Goal: Information Seeking & Learning: Check status

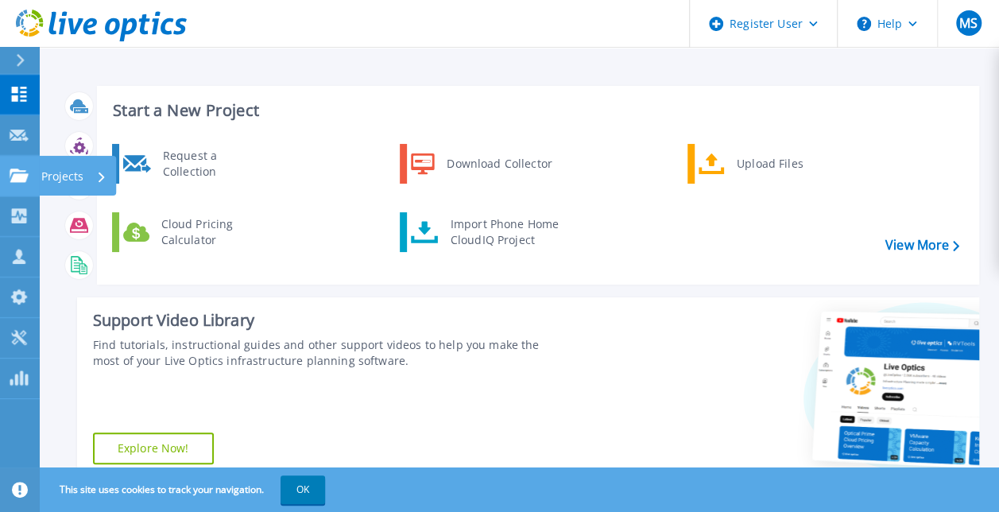
click at [16, 189] on link "Projects Projects" at bounding box center [20, 176] width 40 height 41
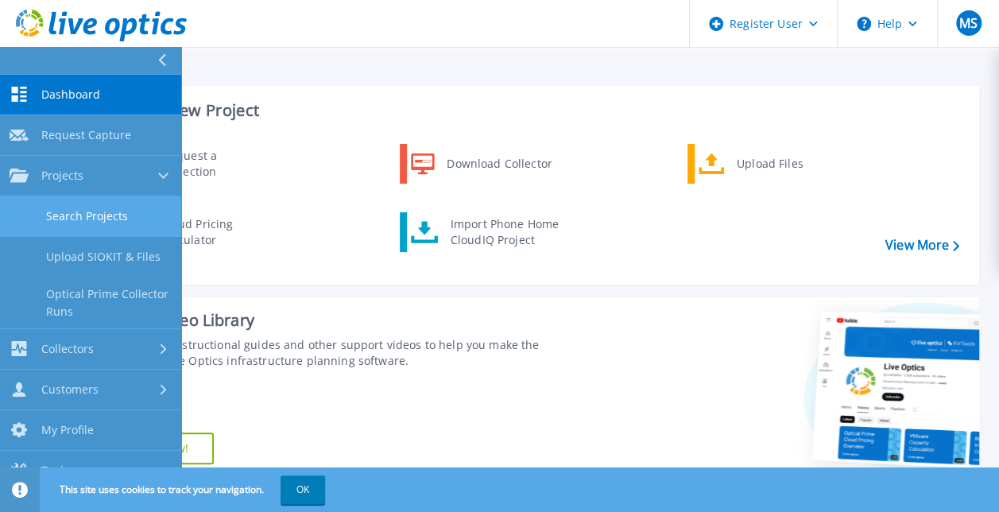
click at [91, 210] on link "Search Projects" at bounding box center [90, 216] width 181 height 41
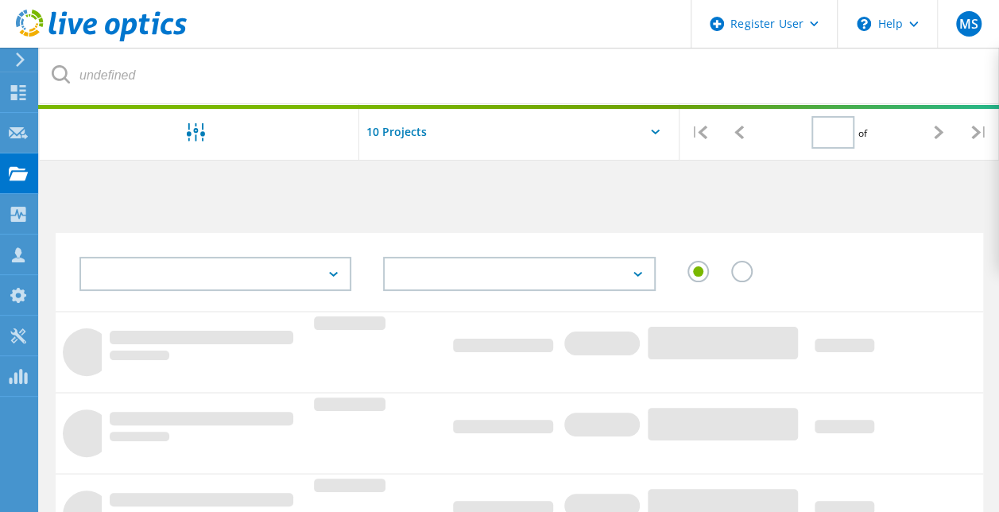
type input "1"
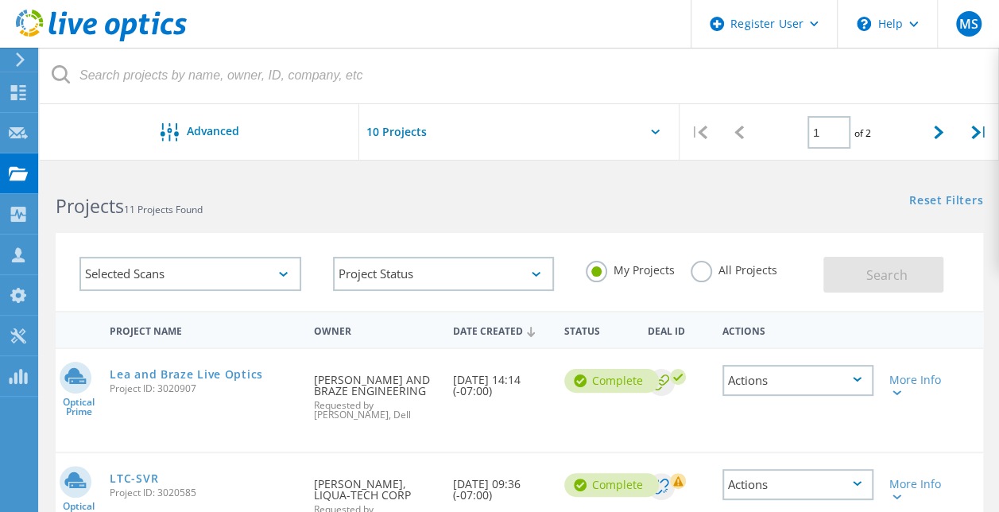
click at [467, 137] on input "text" at bounding box center [438, 132] width 159 height 56
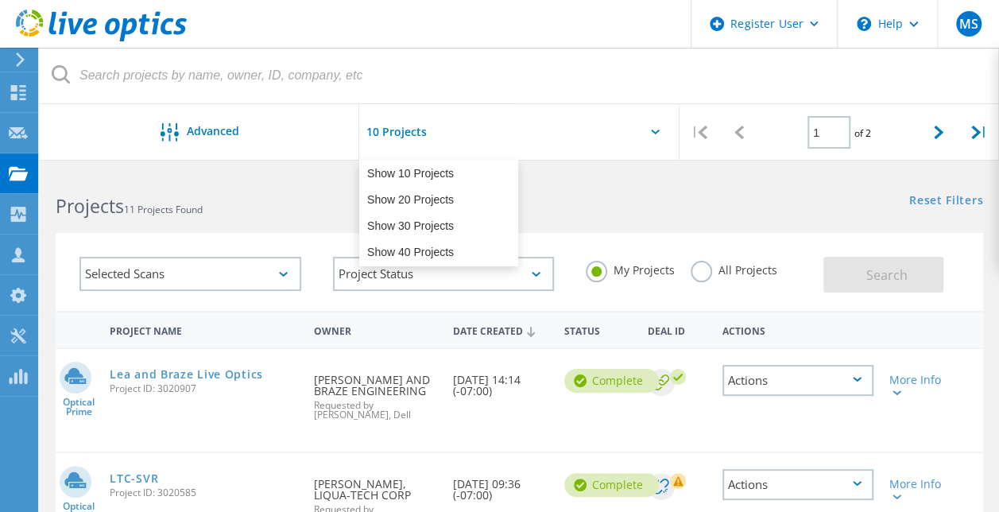
click at [432, 149] on input "text" at bounding box center [438, 132] width 159 height 56
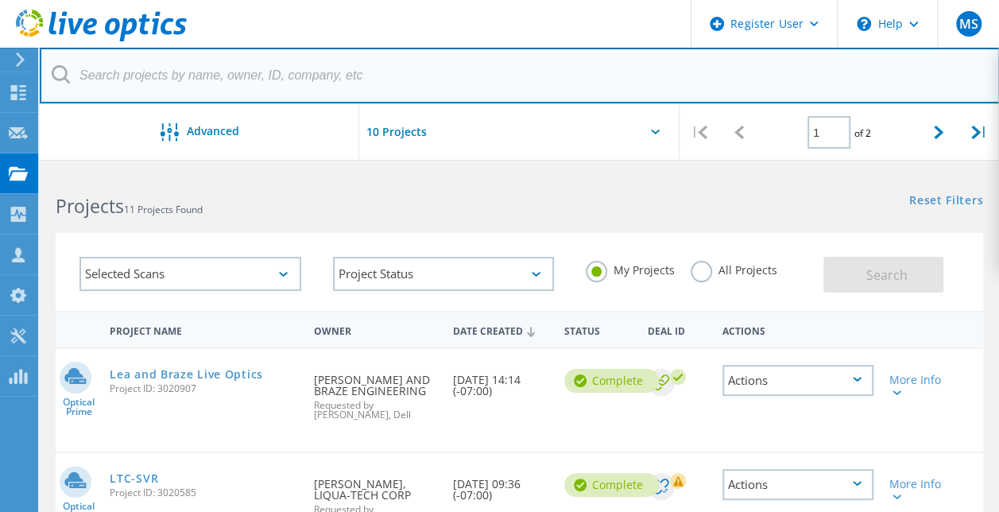
click at [285, 81] on input "text" at bounding box center [520, 76] width 960 height 56
paste input "pweber@cupertinodentalgroup.com"
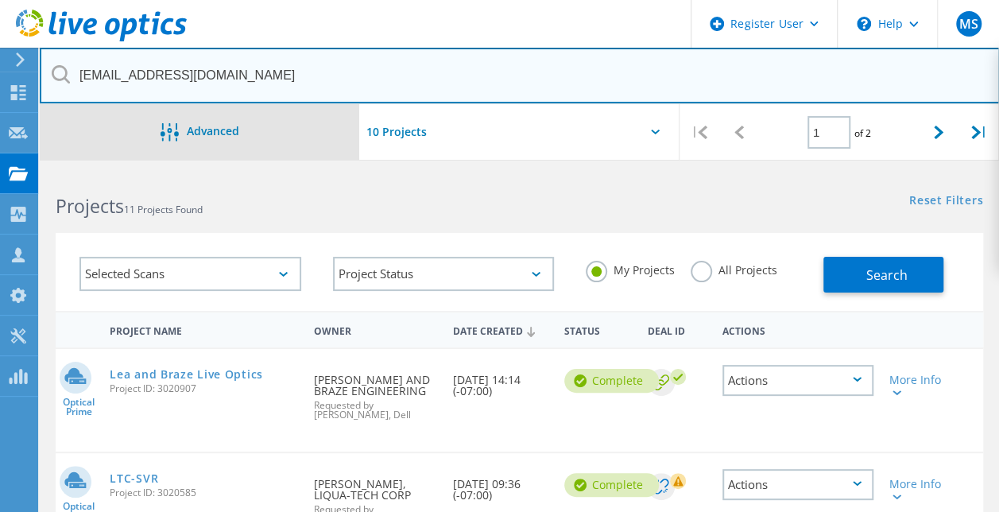
type input "pweber@cupertinodentalgroup.com"
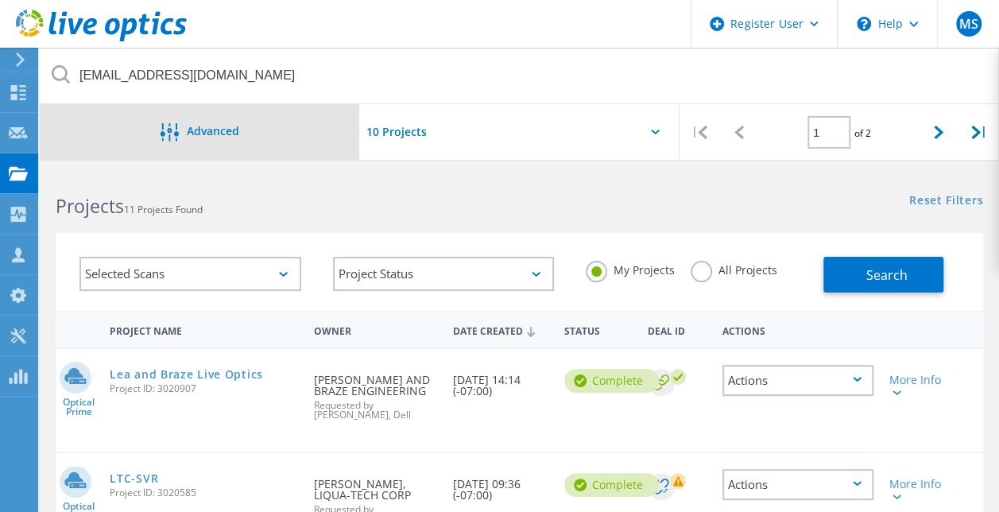
click at [205, 130] on span "Advanced" at bounding box center [213, 131] width 52 height 11
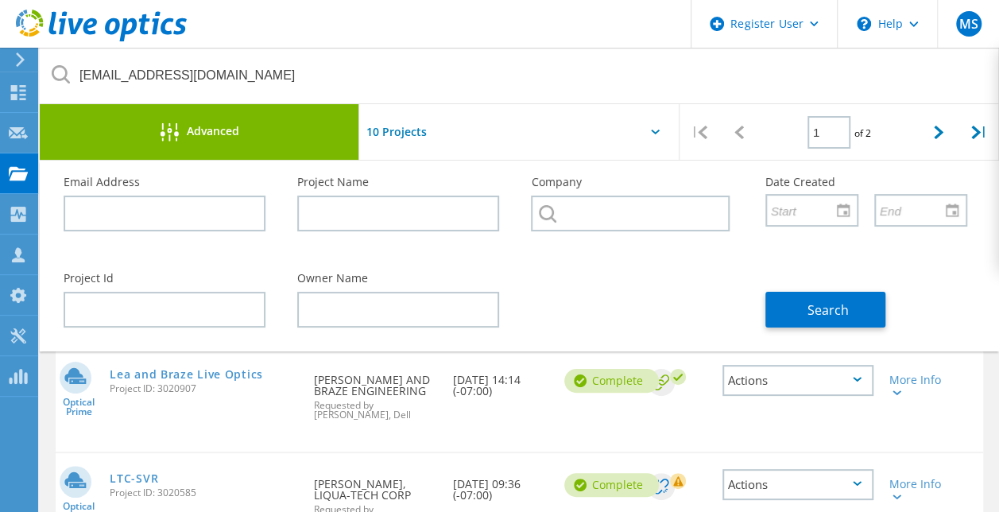
click at [275, 146] on div "Advanced" at bounding box center [199, 132] width 319 height 56
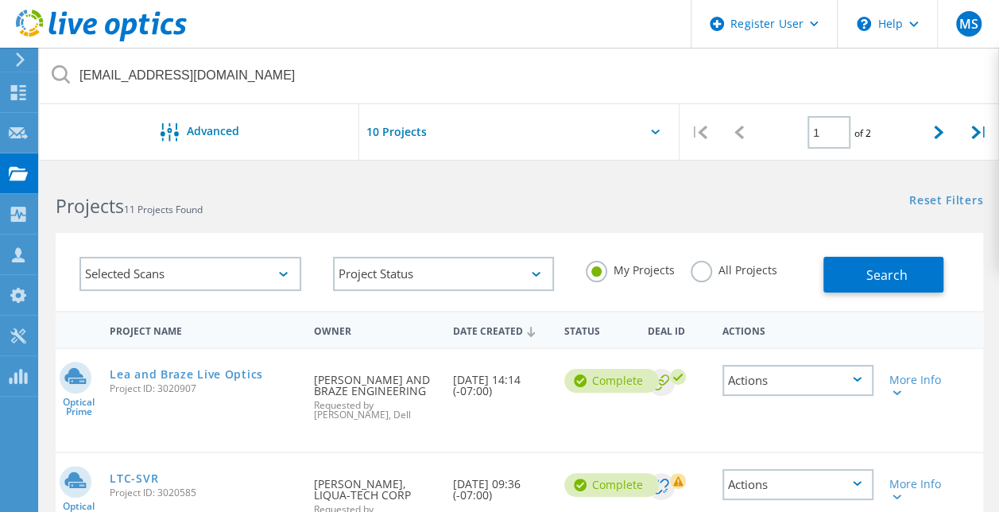
click at [725, 273] on label "All Projects" at bounding box center [733, 268] width 87 height 15
click at [0, 0] on input "All Projects" at bounding box center [0, 0] width 0 height 0
click at [884, 277] on span "Search" at bounding box center [885, 274] width 41 height 17
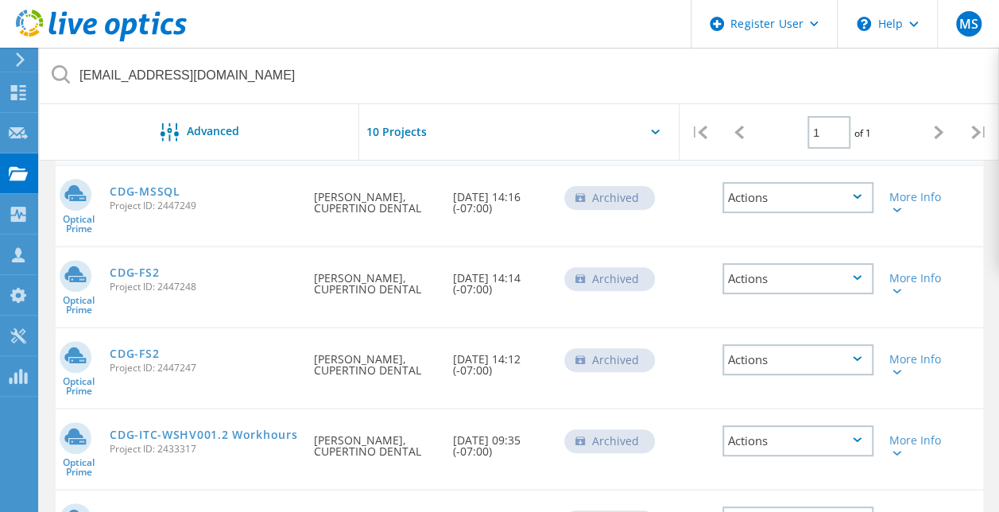
scroll to position [159, 0]
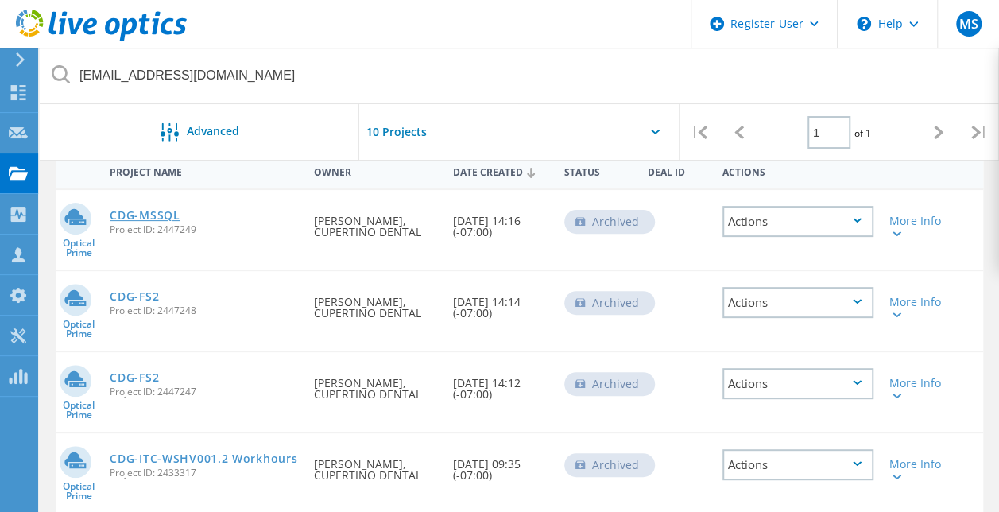
click at [145, 213] on link "CDG-MSSQL" at bounding box center [145, 215] width 70 height 11
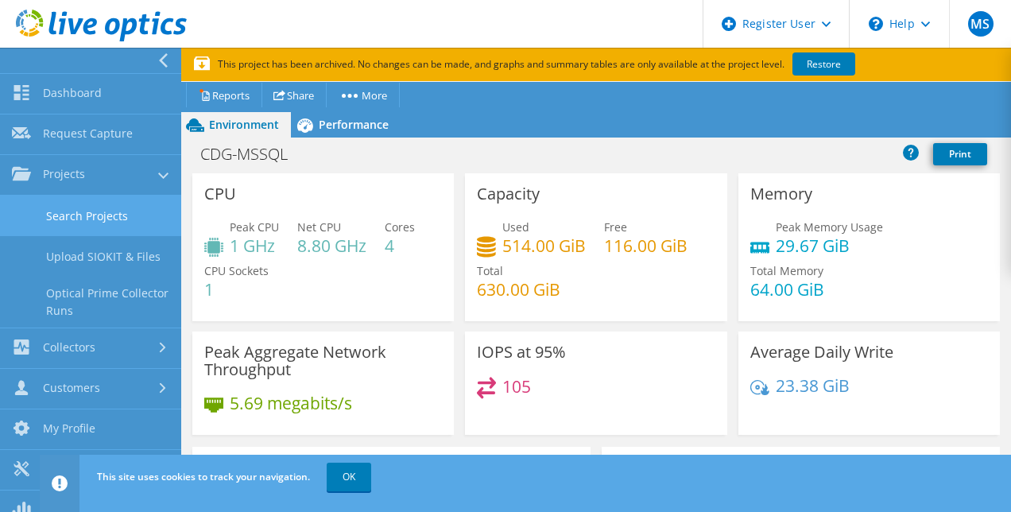
click at [106, 221] on link "Search Projects" at bounding box center [90, 215] width 181 height 41
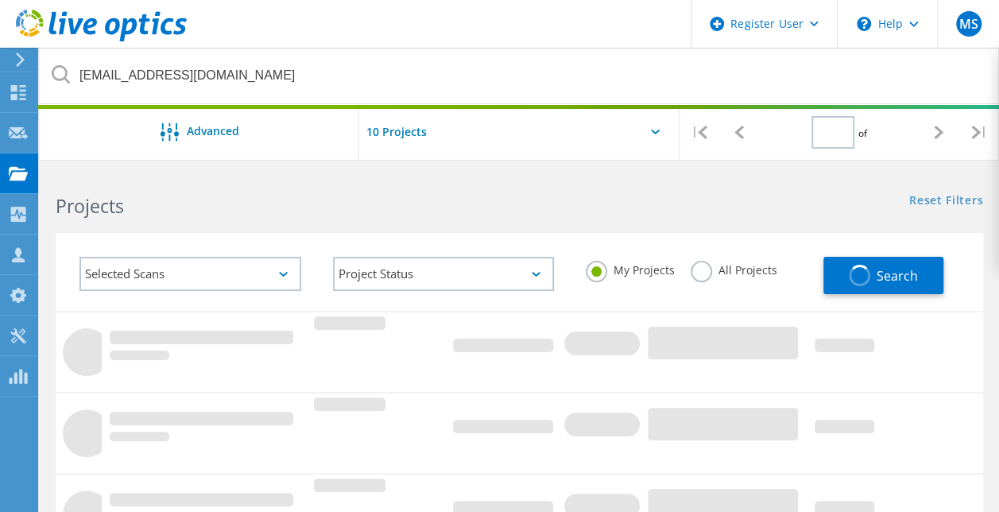
type input "1"
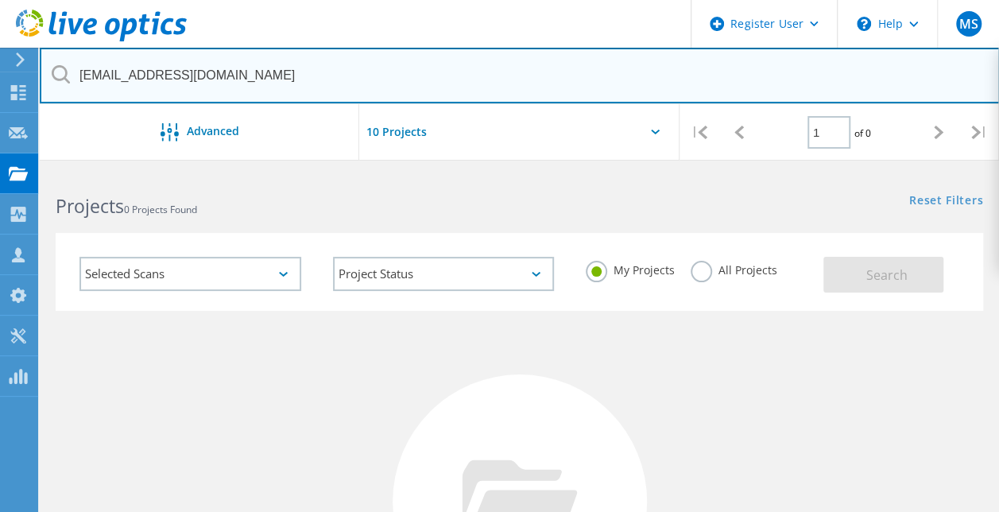
click at [296, 63] on input "pweber@cupertinodentalgroup.com" at bounding box center [520, 76] width 960 height 56
click at [296, 63] on input "[EMAIL_ADDRESS][DOMAIN_NAME]" at bounding box center [520, 76] width 960 height 56
paste input "KEVIN@WEBCYCLERY.COM"
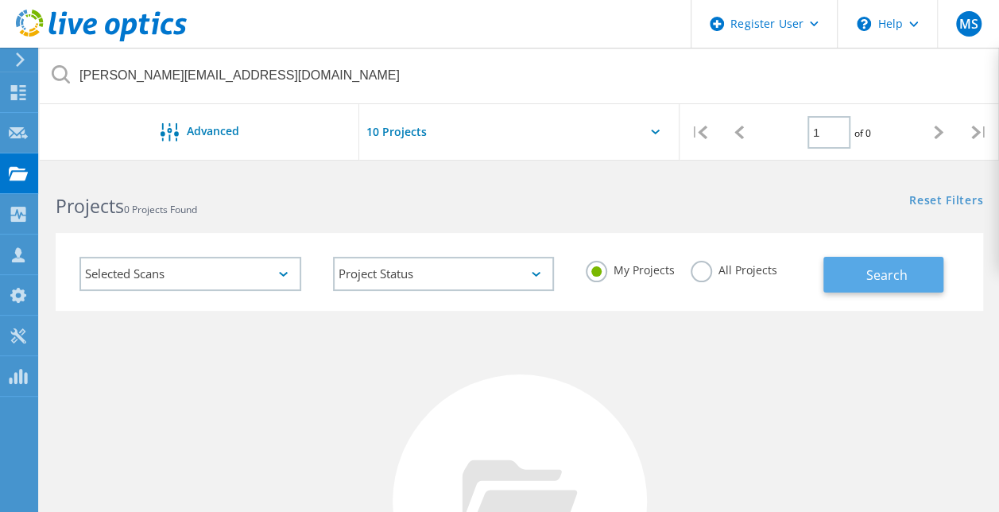
click at [857, 280] on button "Search" at bounding box center [883, 275] width 120 height 36
drag, startPoint x: 729, startPoint y: 273, endPoint x: 773, endPoint y: 269, distance: 43.9
click at [729, 273] on label "All Projects" at bounding box center [733, 268] width 87 height 15
click at [0, 0] on input "All Projects" at bounding box center [0, 0] width 0 height 0
click at [847, 269] on button "Search" at bounding box center [883, 275] width 120 height 36
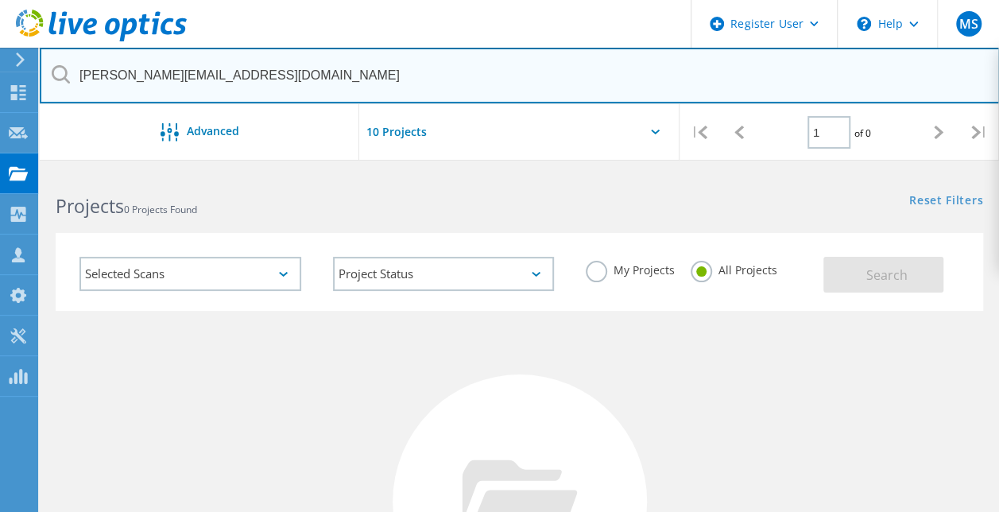
drag, startPoint x: 122, startPoint y: 78, endPoint x: -3, endPoint y: 75, distance: 125.6
click at [0, 75] on html "Register User \n Help Explore Helpful Articles Contact Support MS Dell User Mas…" at bounding box center [499, 393] width 999 height 787
click at [121, 73] on input "KEVIN@WEBCYCLERY.COM" at bounding box center [520, 76] width 960 height 56
drag, startPoint x: 118, startPoint y: 75, endPoint x: 65, endPoint y: 72, distance: 52.5
click at [65, 72] on div "KEVIN@WEBCYCLERY.COM" at bounding box center [519, 76] width 959 height 56
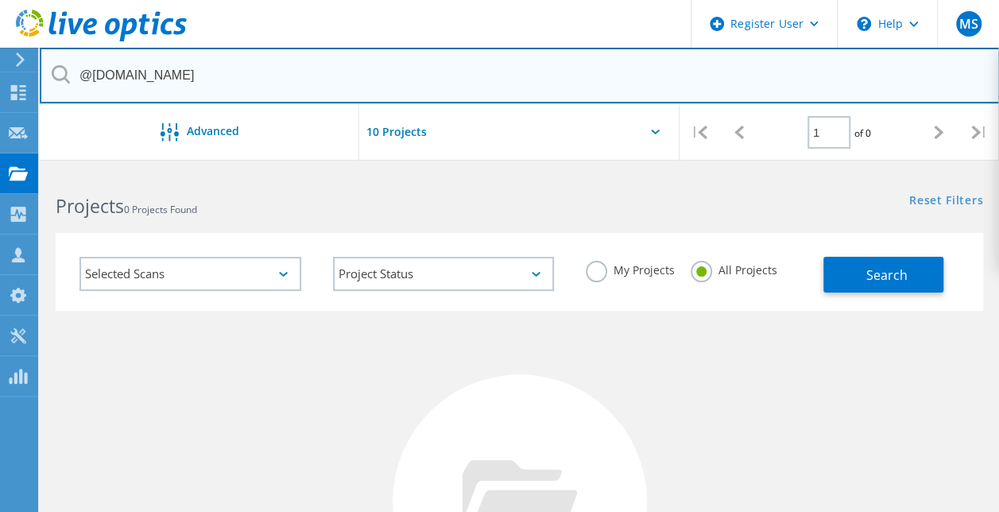
type input "@[DOMAIN_NAME]"
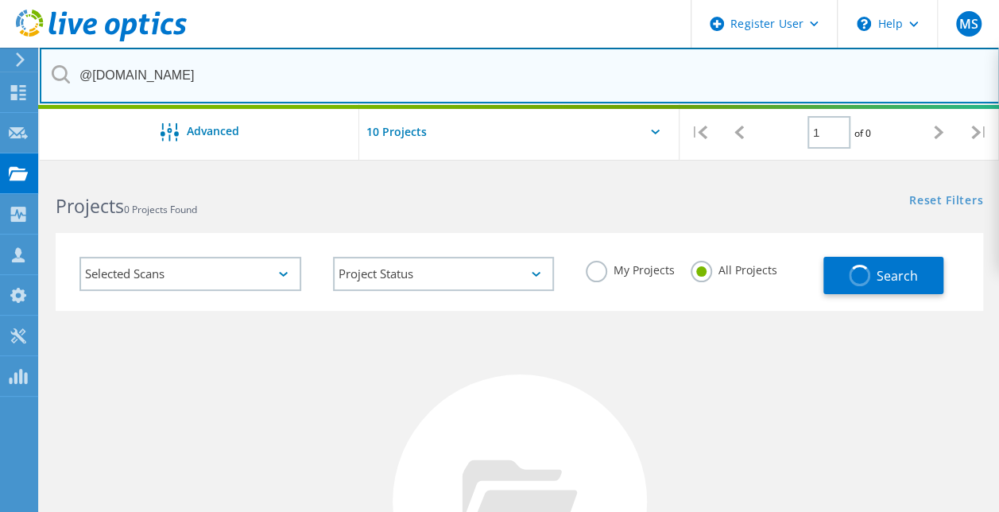
scroll to position [79, 0]
